Goal: Task Accomplishment & Management: Manage account settings

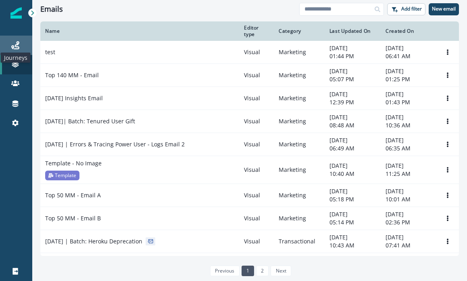
click at [17, 48] on icon at bounding box center [15, 45] width 8 height 8
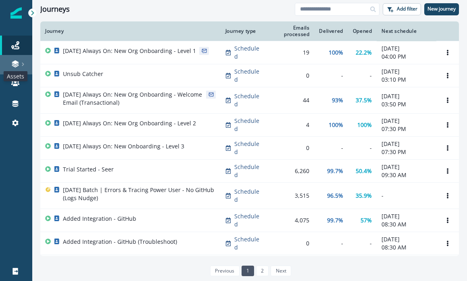
click at [19, 65] on icon at bounding box center [15, 64] width 8 height 8
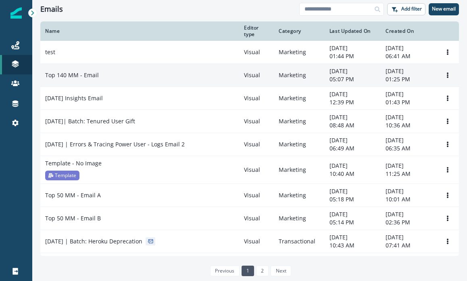
click at [95, 79] on p "Top 140 MM - Email" at bounding box center [72, 75] width 54 height 8
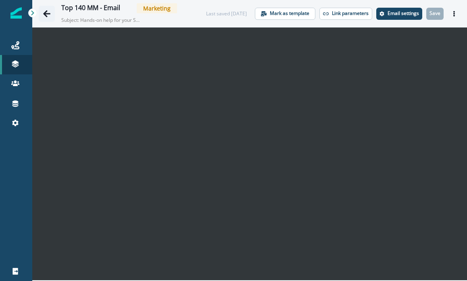
click at [44, 14] on icon "Go back" at bounding box center [46, 13] width 7 height 7
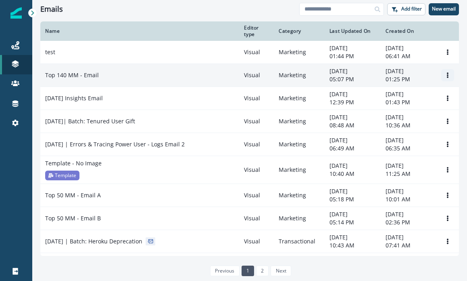
click at [449, 78] on icon "Options" at bounding box center [448, 75] width 6 height 6
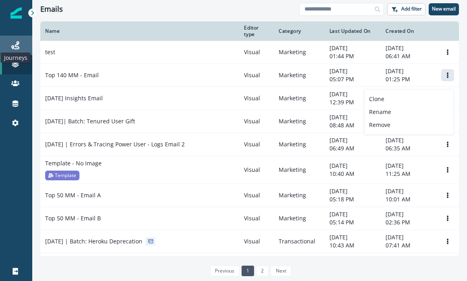
click at [18, 45] on icon at bounding box center [15, 45] width 8 height 8
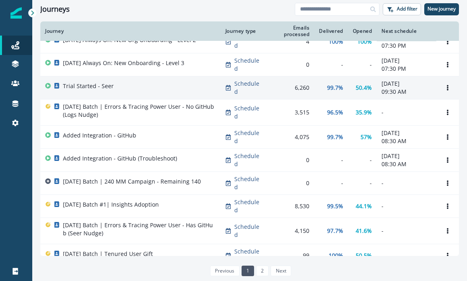
scroll to position [87, 0]
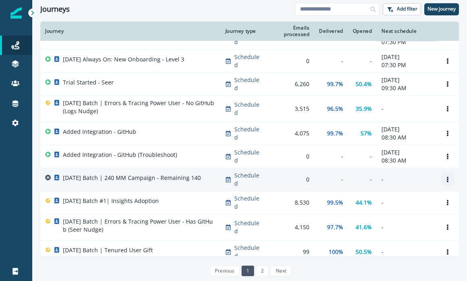
click at [447, 180] on icon "Options" at bounding box center [448, 179] width 6 height 6
click at [237, 180] on p "Scheduled" at bounding box center [249, 179] width 28 height 16
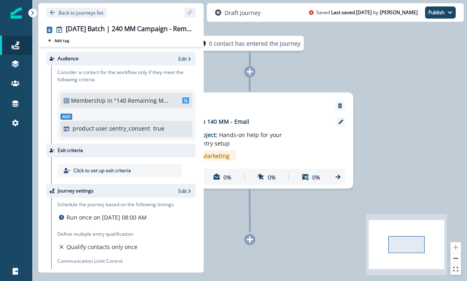
click at [306, 71] on div "0 contact has entered the journey Send email Email asset changed, journey repor…" at bounding box center [249, 140] width 435 height 281
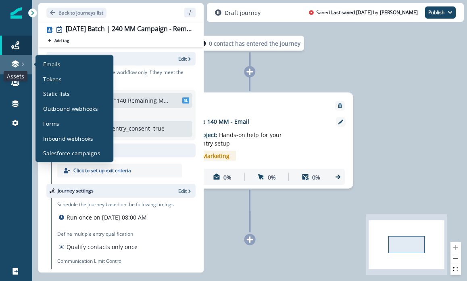
click at [13, 61] on icon at bounding box center [15, 64] width 8 height 8
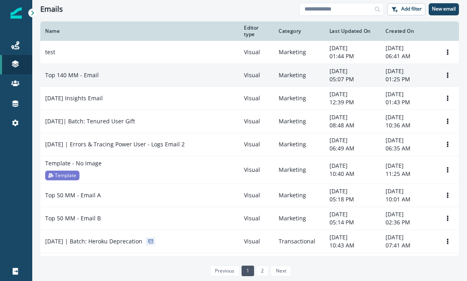
click at [67, 79] on p "Top 140 MM - Email" at bounding box center [72, 75] width 54 height 8
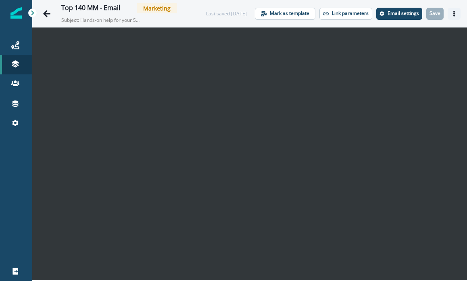
click at [457, 13] on icon "Actions" at bounding box center [455, 14] width 6 height 6
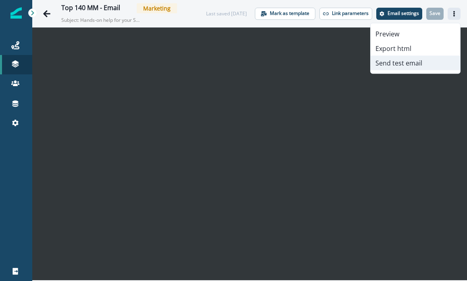
click at [402, 65] on button "Send test email" at bounding box center [416, 63] width 90 height 15
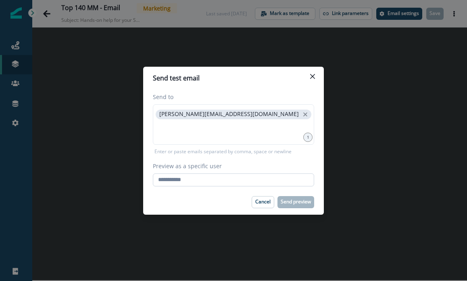
click at [220, 182] on input "Preview as a specific user" at bounding box center [233, 179] width 161 height 13
type input "**********"
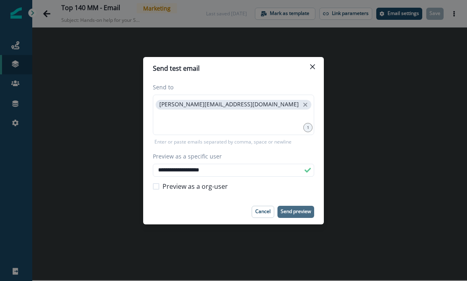
click at [293, 215] on button "Send preview" at bounding box center [296, 211] width 37 height 12
click at [263, 209] on p "Cancel" at bounding box center [263, 211] width 15 height 6
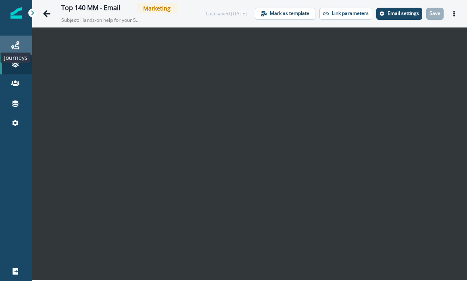
click at [17, 43] on icon at bounding box center [15, 45] width 8 height 8
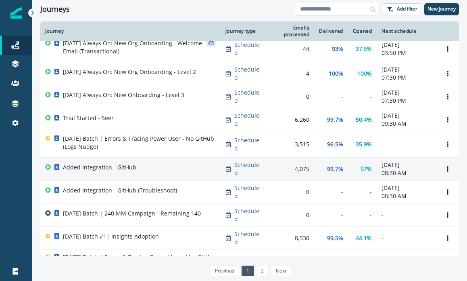
scroll to position [114, 0]
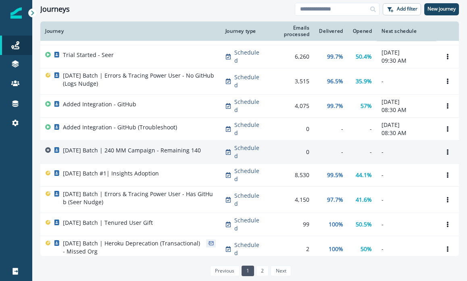
click at [100, 151] on p "[DATE] Batch | 240 MM Campaign - Remaining 140" at bounding box center [132, 150] width 138 height 8
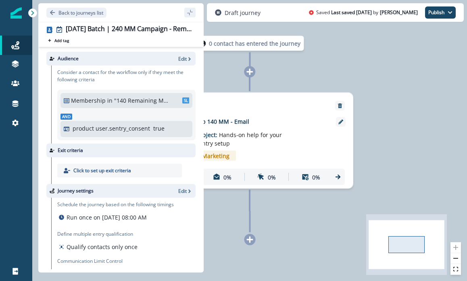
scroll to position [23, 0]
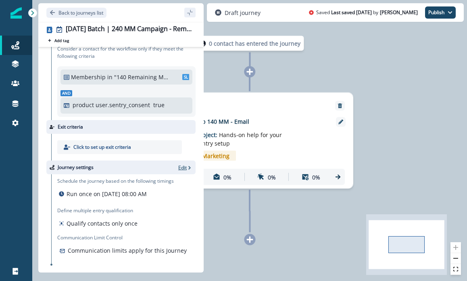
click at [187, 168] on icon "button" at bounding box center [190, 168] width 6 height 6
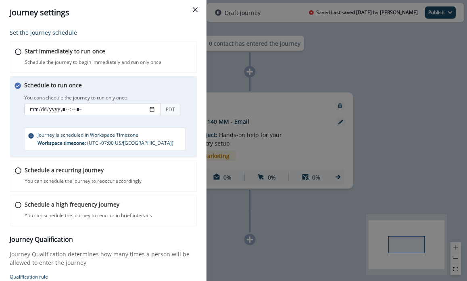
click at [61, 114] on input "datetime-local" at bounding box center [92, 109] width 137 height 13
click at [157, 108] on input "datetime-local" at bounding box center [92, 109] width 137 height 13
click at [150, 109] on input "datetime-local" at bounding box center [92, 109] width 137 height 13
click at [76, 109] on input "datetime-local" at bounding box center [92, 109] width 137 height 13
click at [78, 109] on input "datetime-local" at bounding box center [92, 109] width 137 height 13
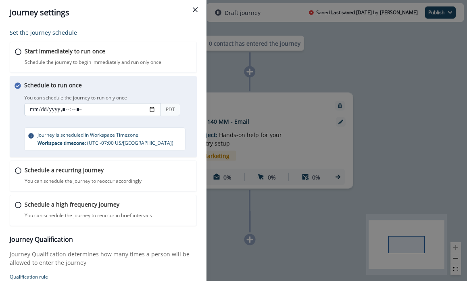
click at [78, 109] on input "datetime-local" at bounding box center [92, 109] width 137 height 13
click at [80, 110] on input "datetime-local" at bounding box center [92, 109] width 137 height 13
click at [103, 110] on input "datetime-local" at bounding box center [92, 109] width 137 height 13
click at [73, 110] on input "datetime-local" at bounding box center [92, 109] width 137 height 13
click at [73, 132] on p "Journey is scheduled in Workspace Timezone Workspace timezone: ( UTC -07:00 US/…" at bounding box center [106, 139] width 136 height 16
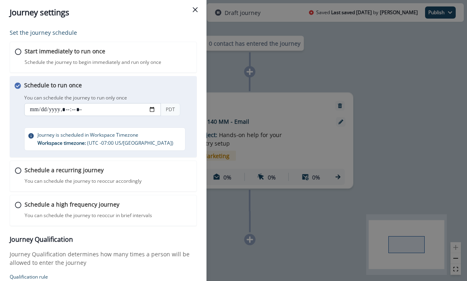
click at [68, 104] on input "datetime-local" at bounding box center [92, 109] width 137 height 13
click at [76, 108] on input "datetime-local" at bounding box center [92, 109] width 137 height 13
click at [81, 110] on input "datetime-local" at bounding box center [92, 109] width 137 height 13
click at [78, 127] on div "Journey is scheduled in Workspace Timezone Workspace timezone: ( UTC -07:00 US/…" at bounding box center [104, 138] width 161 height 23
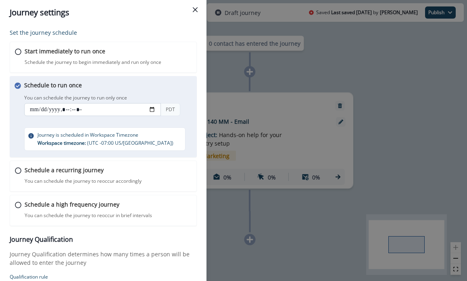
click at [152, 111] on input "datetime-local" at bounding box center [92, 109] width 137 height 13
type input "**********"
click at [191, 126] on div "Schedule to run once You can schedule the journey to run only once You can sche…" at bounding box center [111, 116] width 174 height 70
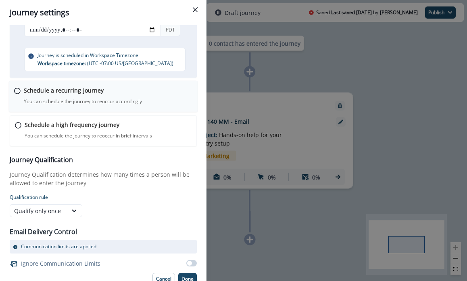
scroll to position [87, 0]
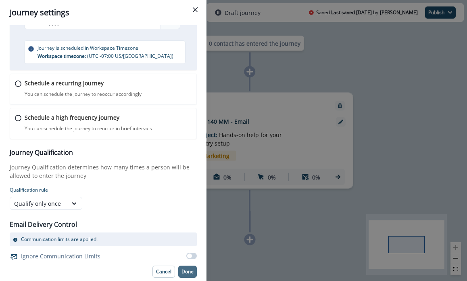
click at [185, 270] on p "Done" at bounding box center [188, 271] width 12 height 6
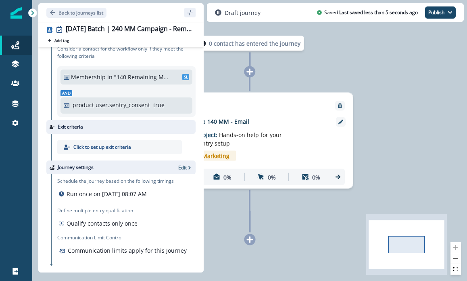
click at [401, 75] on div "0 contact has entered the journey Send email Email asset changed, journey repor…" at bounding box center [249, 140] width 435 height 281
click at [439, 13] on button "Publish" at bounding box center [440, 12] width 31 height 12
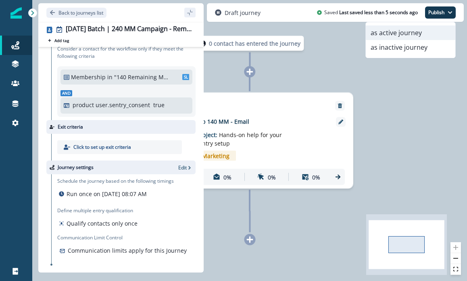
click at [408, 34] on button "as active journey" at bounding box center [411, 32] width 90 height 15
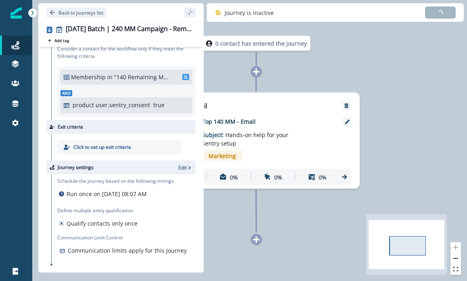
scroll to position [21, 0]
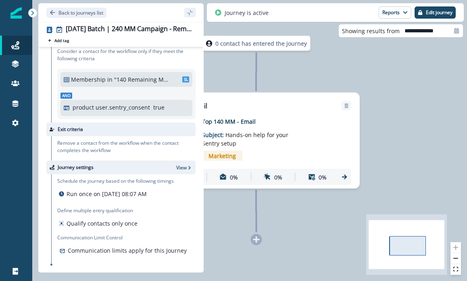
click at [189, 12] on icon "sidebar collapse toggle" at bounding box center [190, 12] width 6 height 6
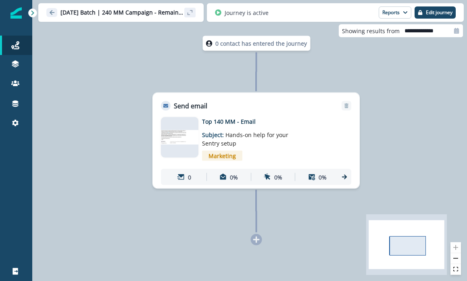
click at [114, 94] on div "0 contact has entered the journey Send email Email asset changed, journey repor…" at bounding box center [249, 140] width 435 height 281
